Goal: Information Seeking & Learning: Learn about a topic

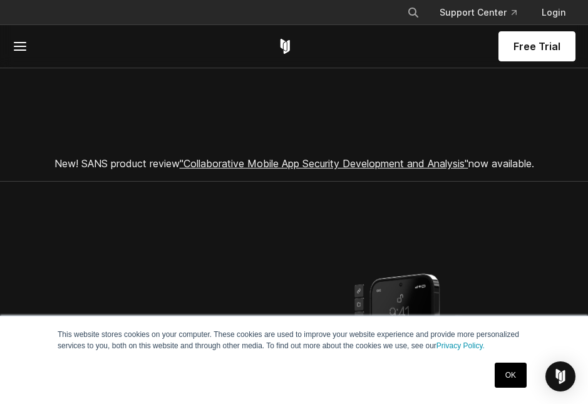
click at [19, 43] on line at bounding box center [19, 43] width 11 height 0
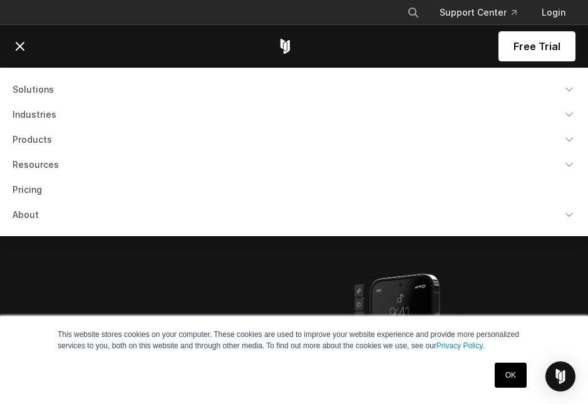
click at [572, 218] on icon "Navigation Menu" at bounding box center [569, 215] width 13 height 13
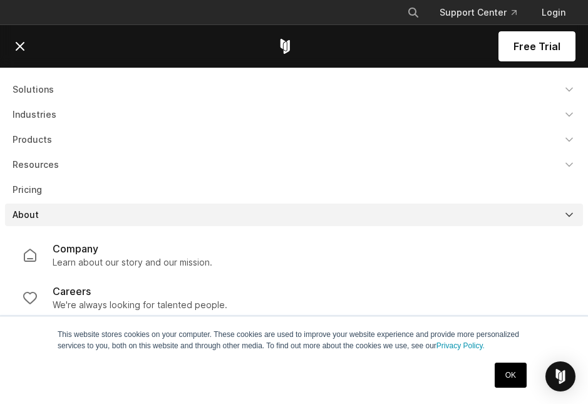
click at [185, 261] on p "Learn about our story and our mission." at bounding box center [133, 262] width 160 height 13
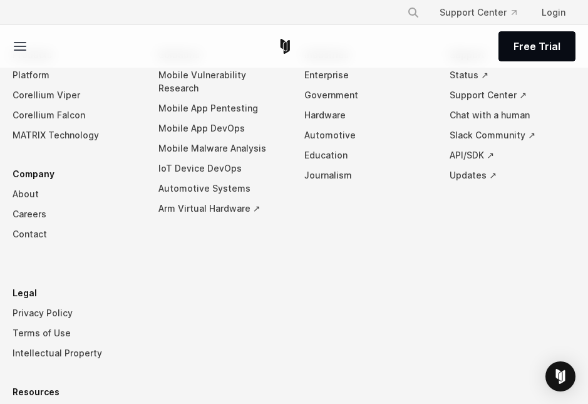
scroll to position [2127, 0]
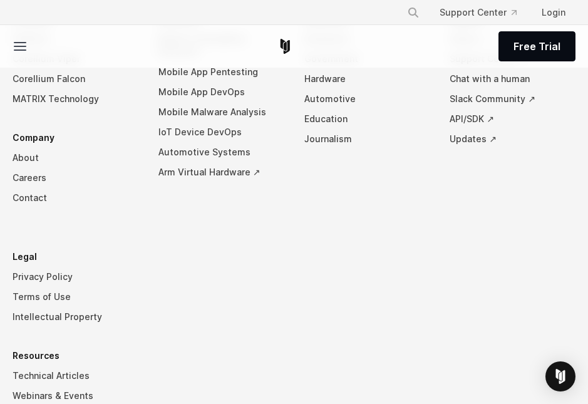
click at [28, 158] on link "About" at bounding box center [76, 158] width 126 height 20
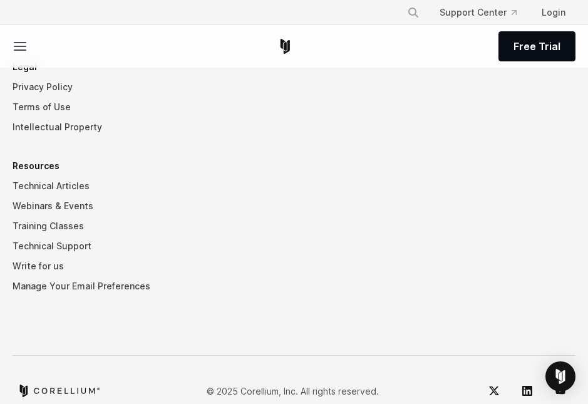
scroll to position [2344, 0]
